Goal: Information Seeking & Learning: Learn about a topic

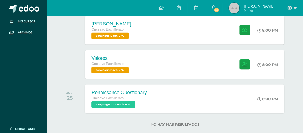
scroll to position [547, 0]
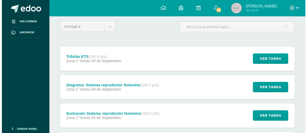
scroll to position [49, 0]
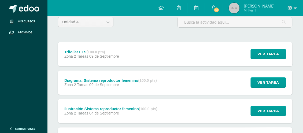
click at [81, 51] on div "Trifoliar ETS (100.0 pts)" at bounding box center [91, 52] width 55 height 4
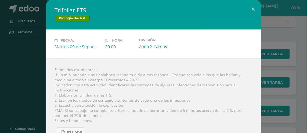
click at [95, 67] on div "Estimados estudiantes. “Hijo mío, atiende a mis palabras; inclina tu oído a mis…" at bounding box center [153, 102] width 215 height 89
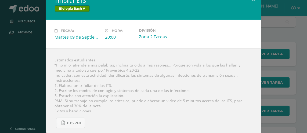
scroll to position [15, 0]
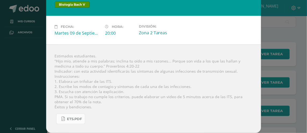
click at [74, 118] on span "ETS.pdf" at bounding box center [74, 119] width 15 height 4
